Goal: Task Accomplishment & Management: Use online tool/utility

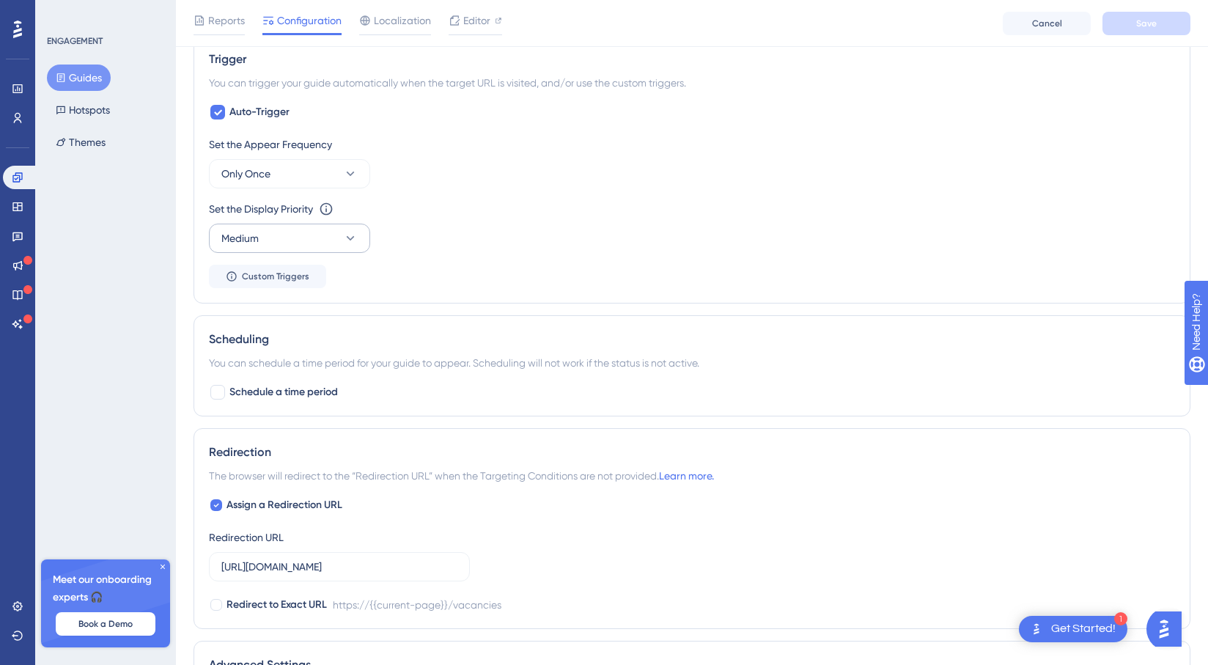
scroll to position [671, 0]
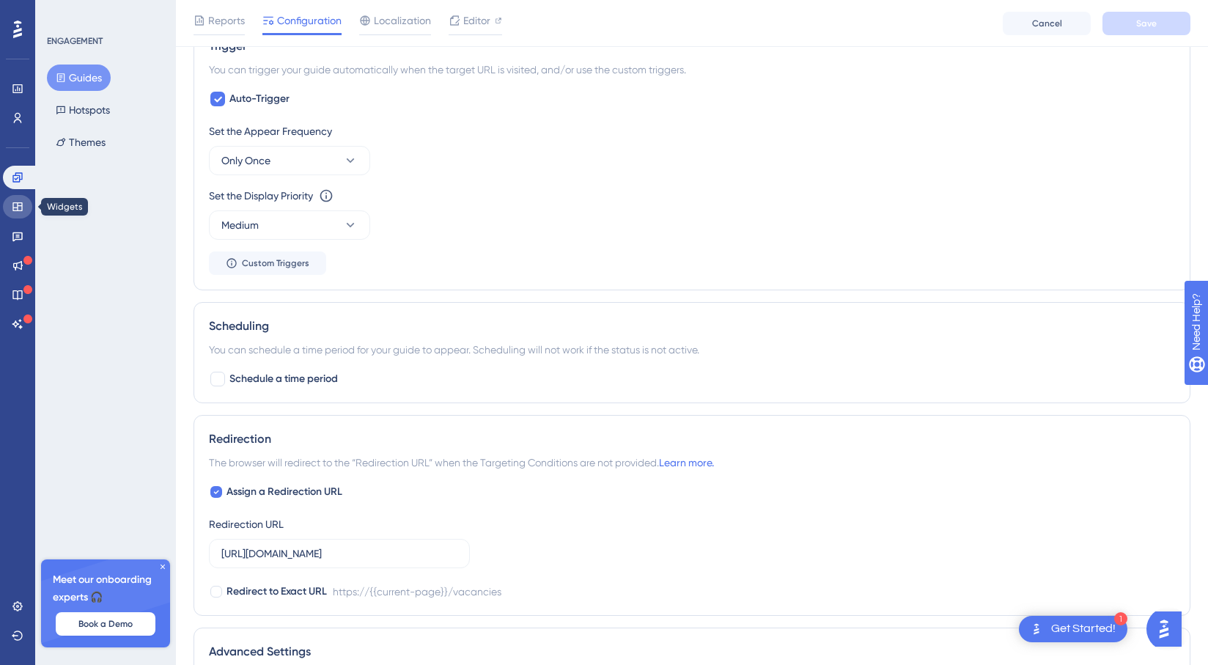
click at [12, 210] on icon at bounding box center [18, 207] width 12 height 12
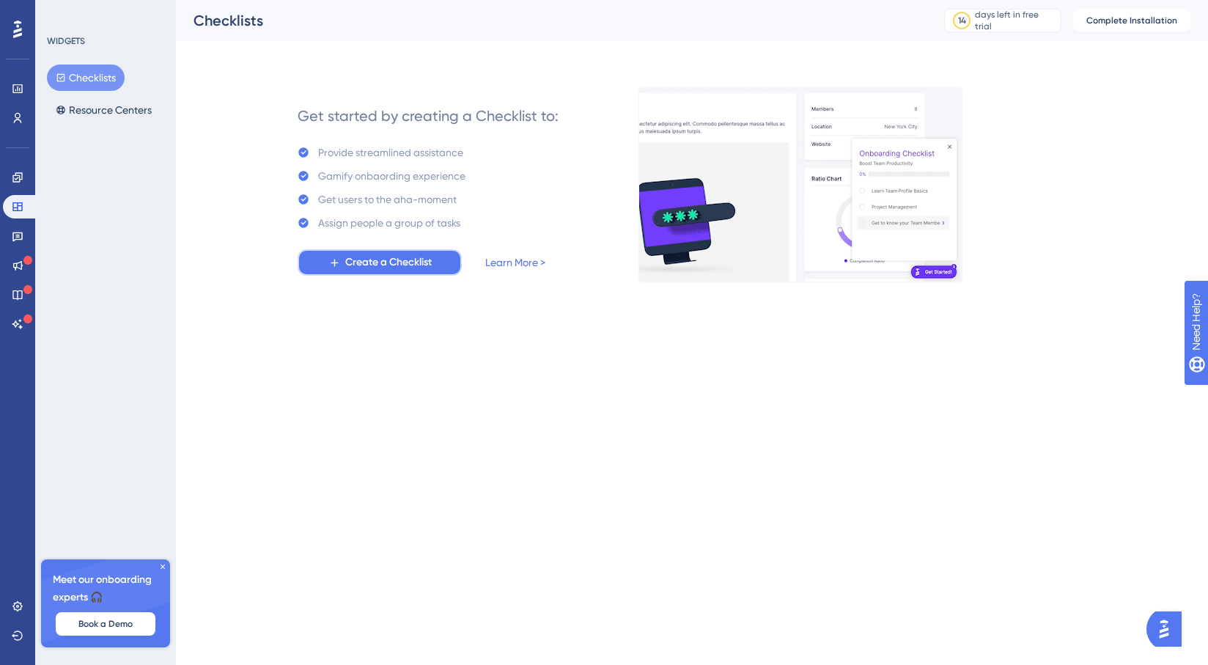
click at [434, 259] on button "Create a Checklist" at bounding box center [380, 262] width 164 height 26
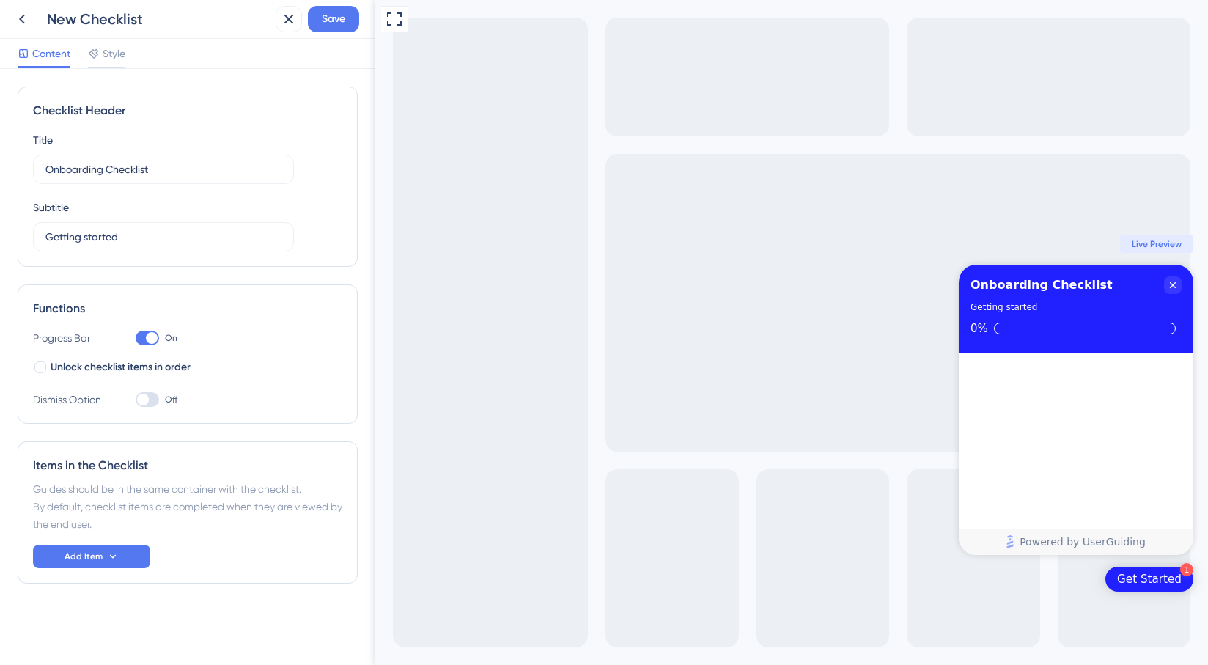
click at [558, 244] on div "Full Screen Preview 1 Get Started Onboarding Checklist Getting started 0% Congr…" at bounding box center [791, 332] width 833 height 665
